Goal: Find specific page/section: Find specific page/section

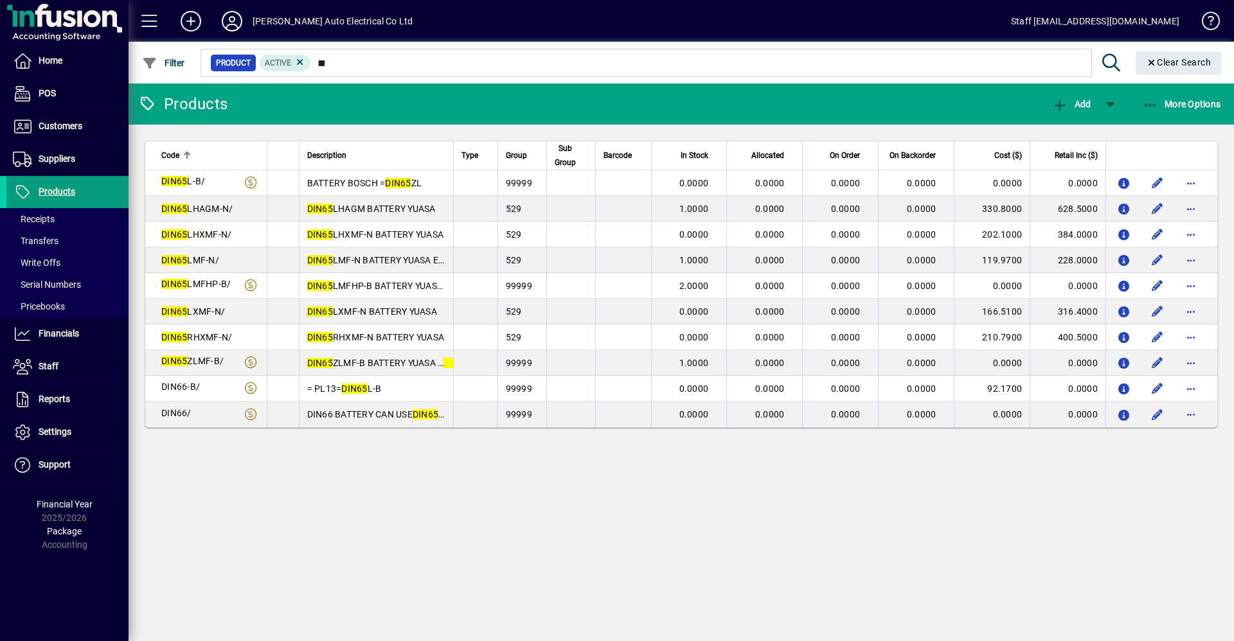
type input "*"
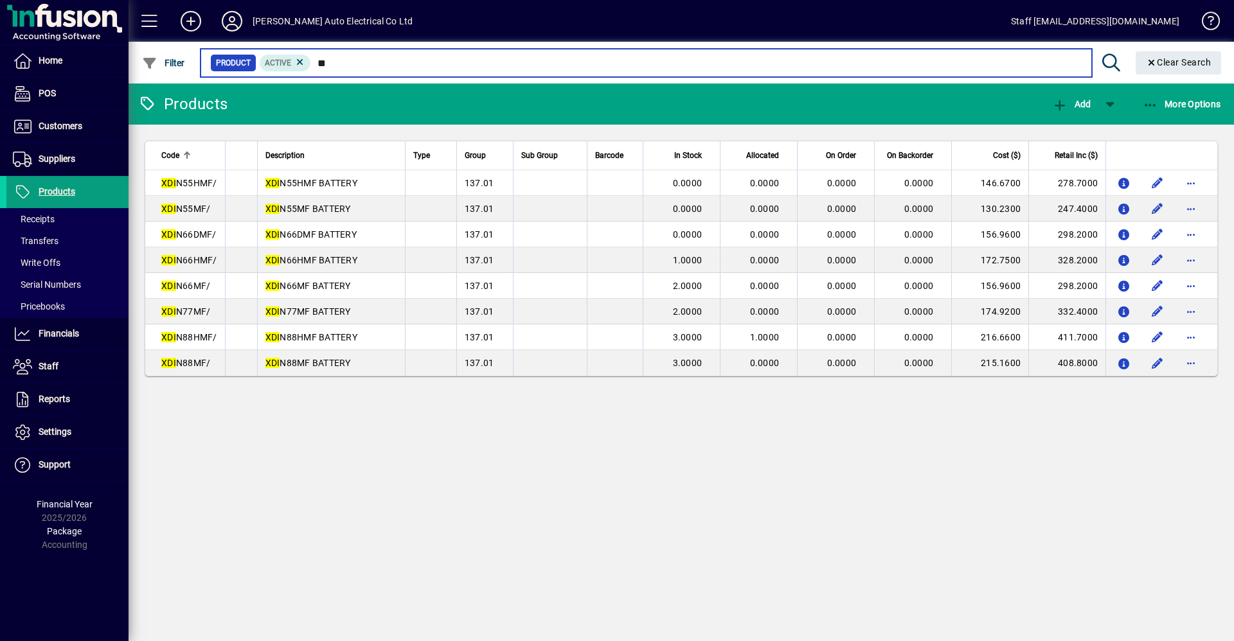
type input "*"
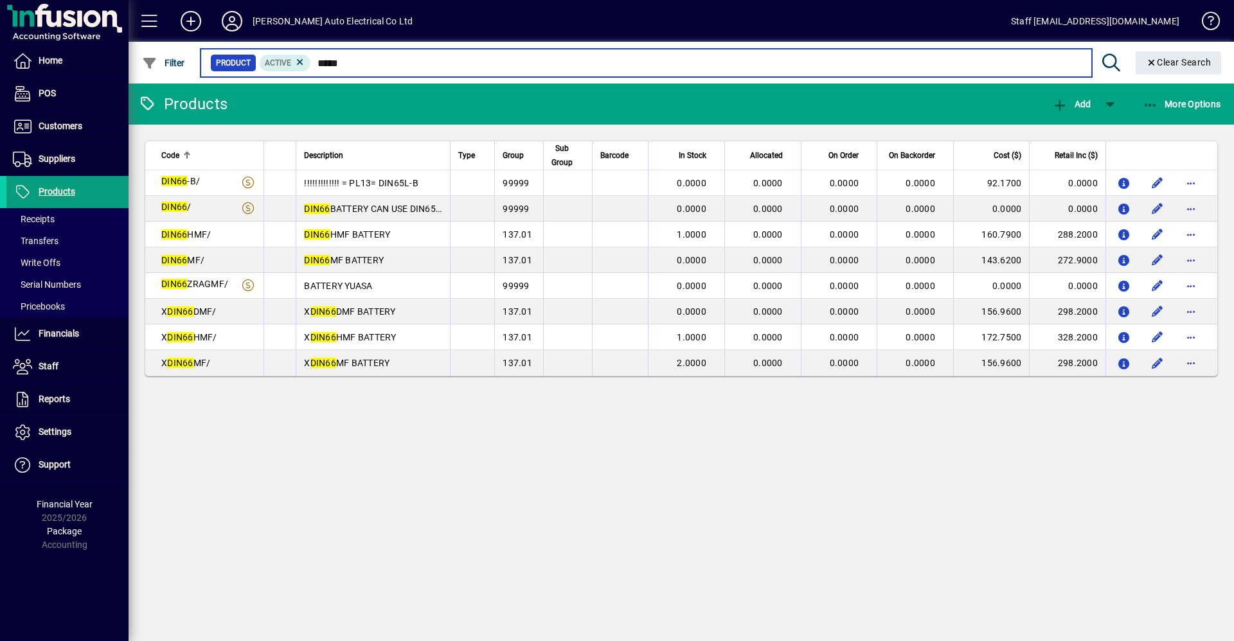
type input "*****"
